Goal: Task Accomplishment & Management: Manage account settings

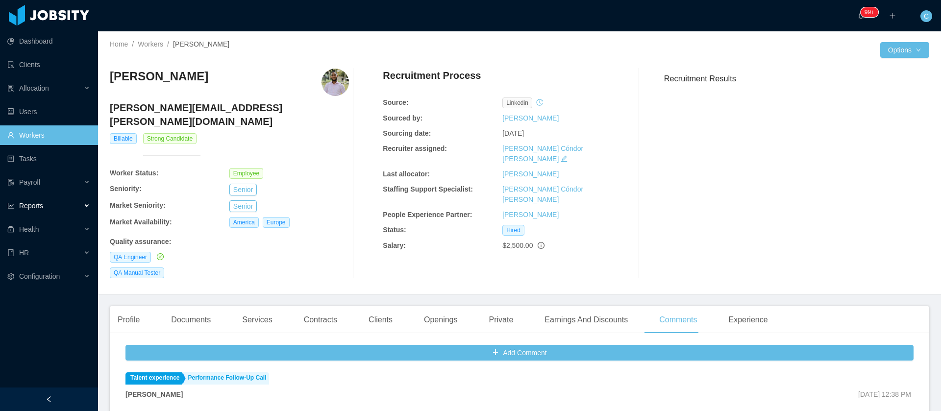
click at [32, 203] on span "Reports" at bounding box center [31, 206] width 24 height 8
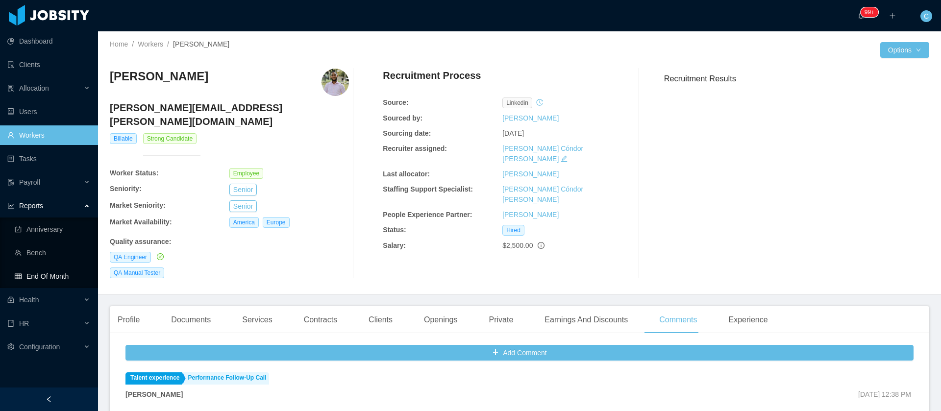
click at [50, 270] on link "End Of Month" at bounding box center [52, 277] width 75 height 20
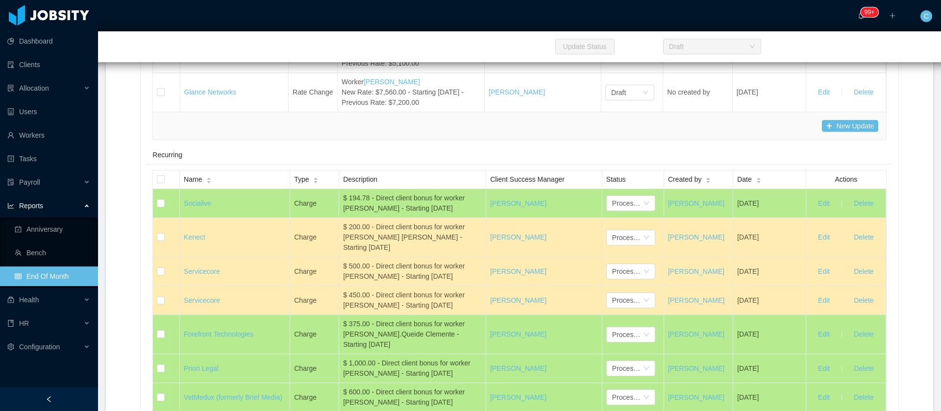
scroll to position [5640, 0]
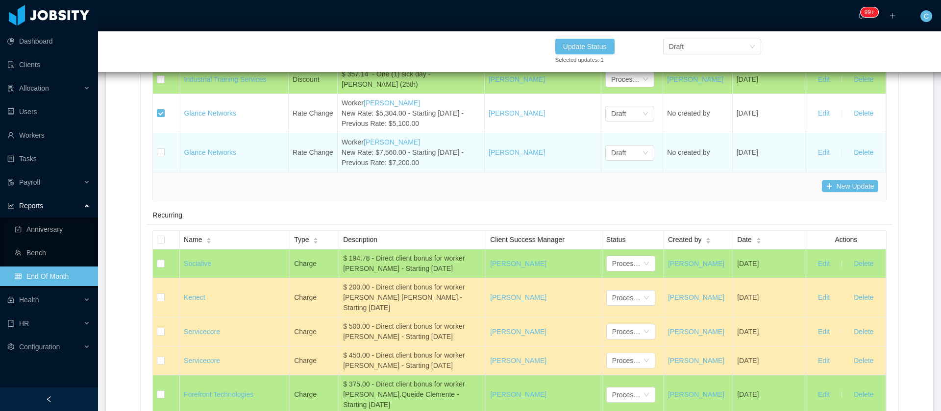
click at [157, 172] on td at bounding box center [166, 152] width 27 height 39
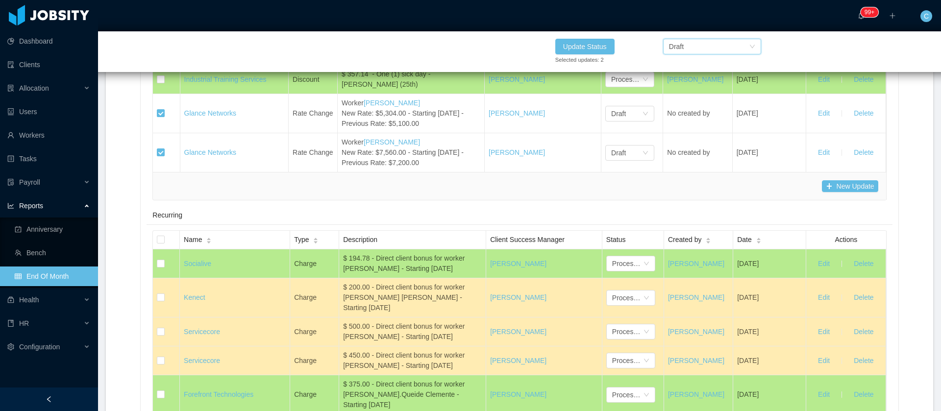
click at [702, 47] on div "Draft" at bounding box center [709, 46] width 80 height 15
click at [695, 81] on li "Confirmed" at bounding box center [712, 82] width 98 height 16
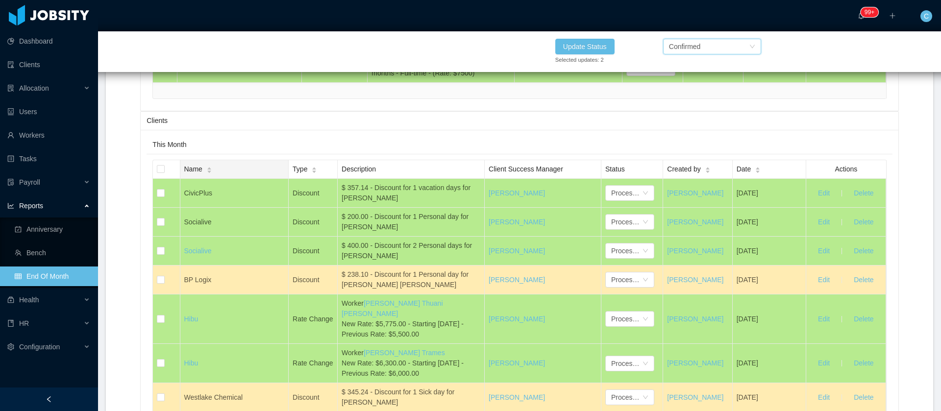
scroll to position [4242, 0]
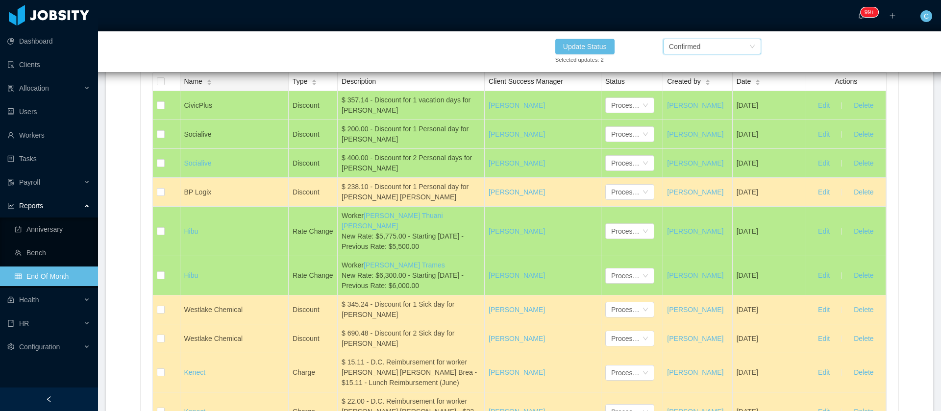
click at [189, 87] on div "Name" at bounding box center [198, 81] width 28 height 10
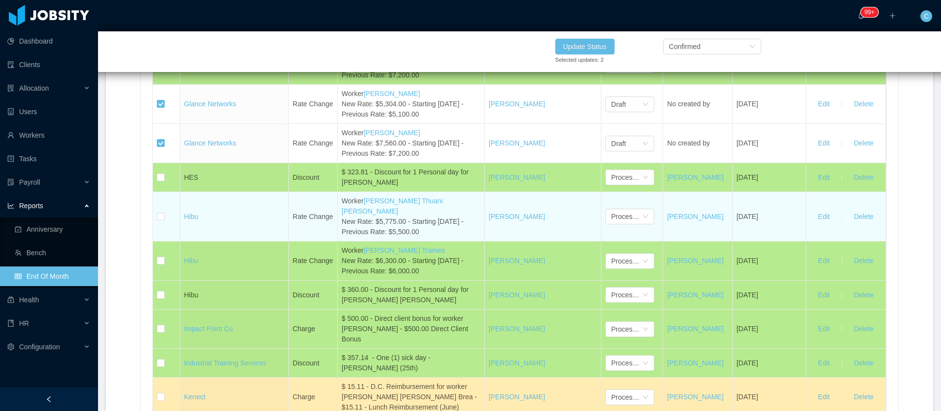
scroll to position [4831, 0]
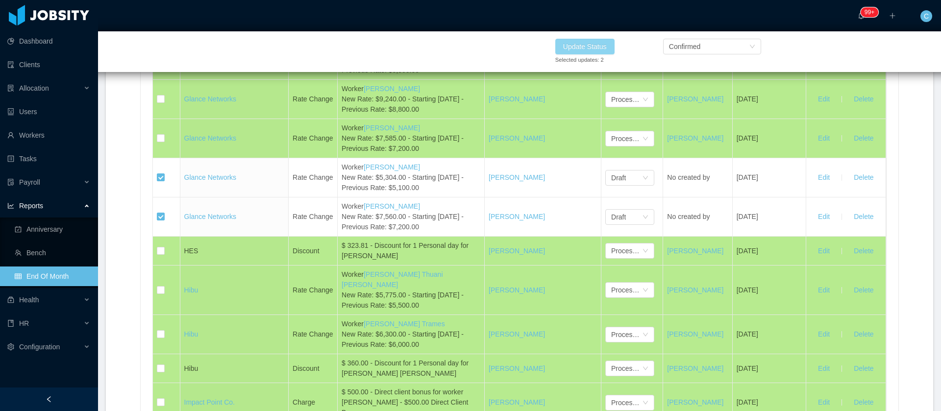
click at [576, 45] on button "Update Status" at bounding box center [584, 47] width 59 height 16
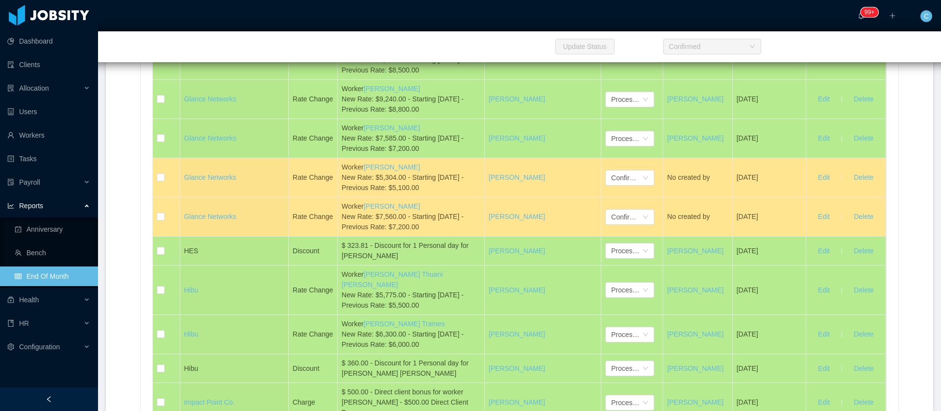
click at [849, 19] on button "Delete" at bounding box center [863, 11] width 35 height 16
click at [876, 58] on button "OK" at bounding box center [874, 61] width 18 height 12
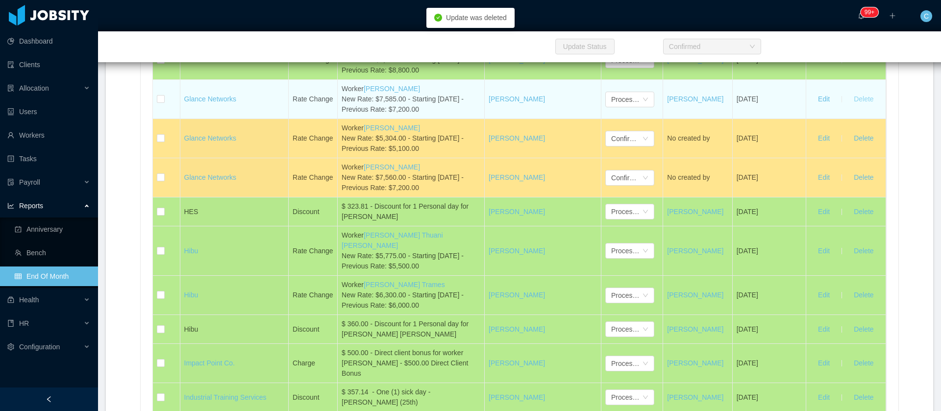
click at [857, 107] on button "Delete" at bounding box center [863, 100] width 35 height 16
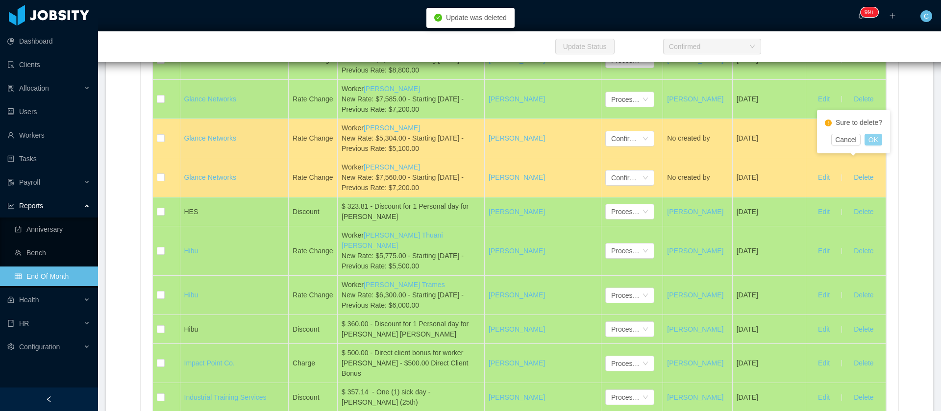
click at [878, 142] on button "OK" at bounding box center [874, 140] width 18 height 12
